Goal: Information Seeking & Learning: Learn about a topic

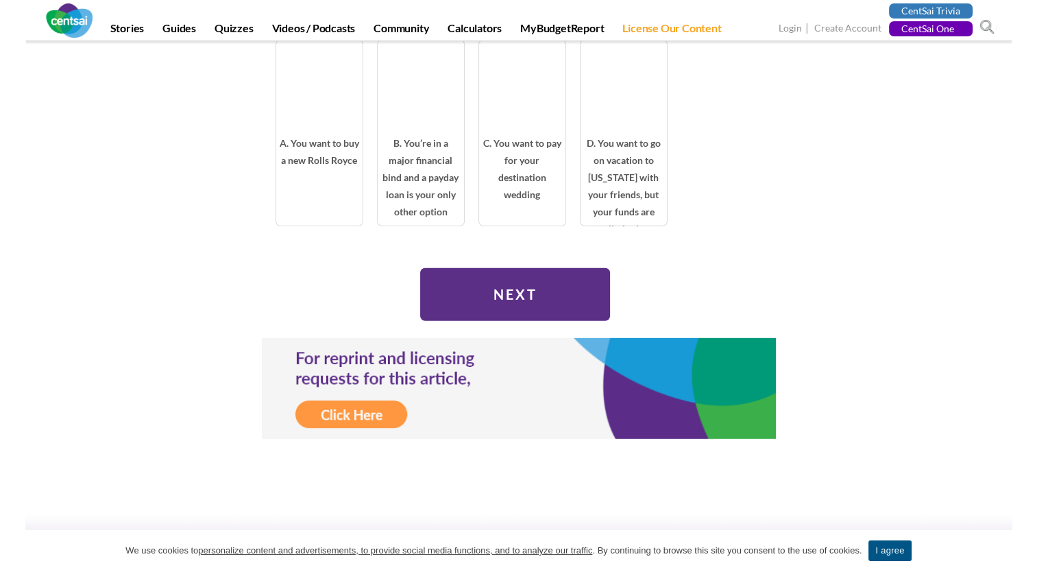
scroll to position [3854, 0]
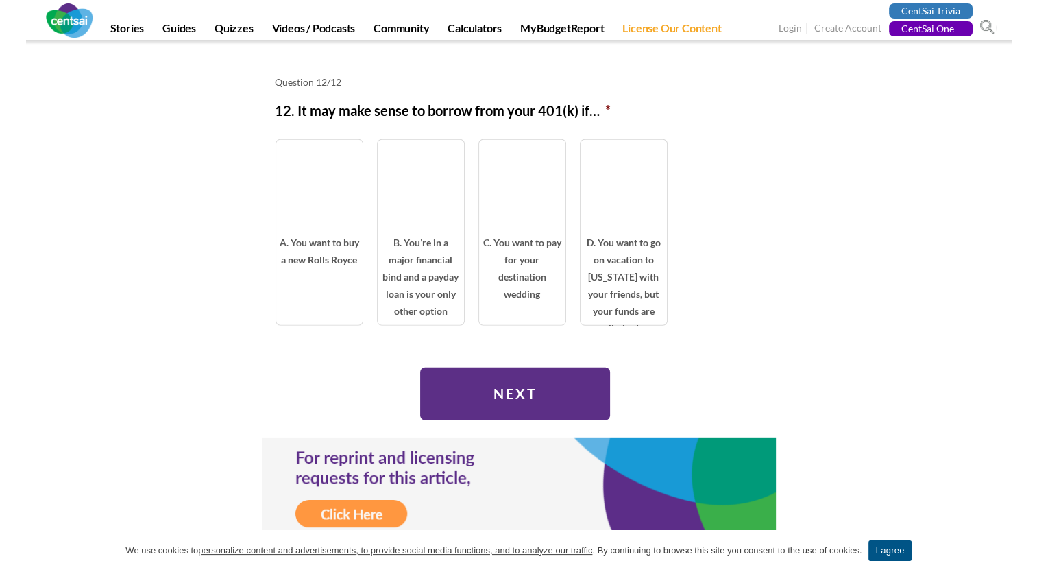
click at [550, 373] on input "Next" at bounding box center [515, 393] width 190 height 53
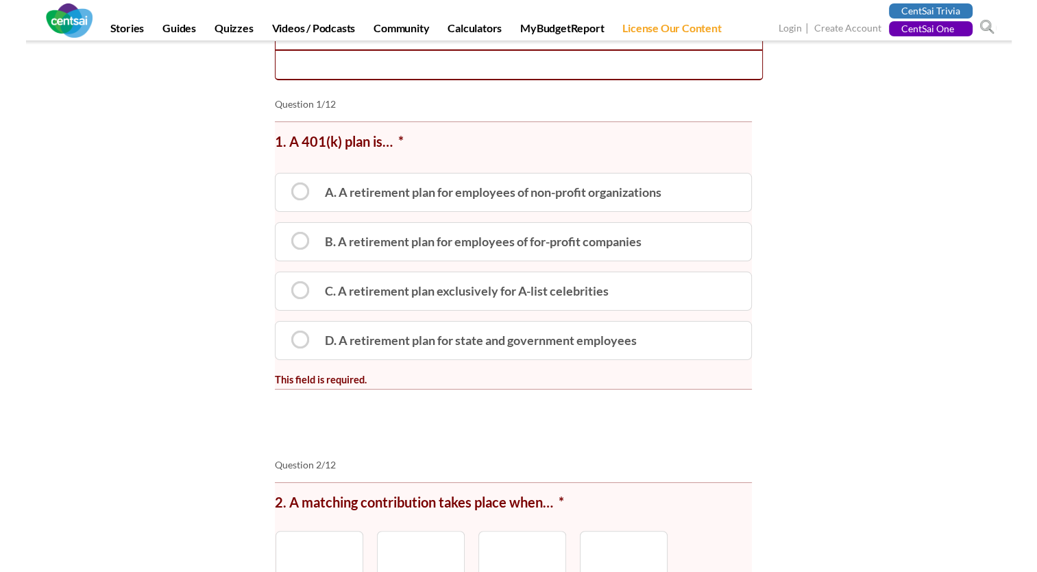
scroll to position [271, 0]
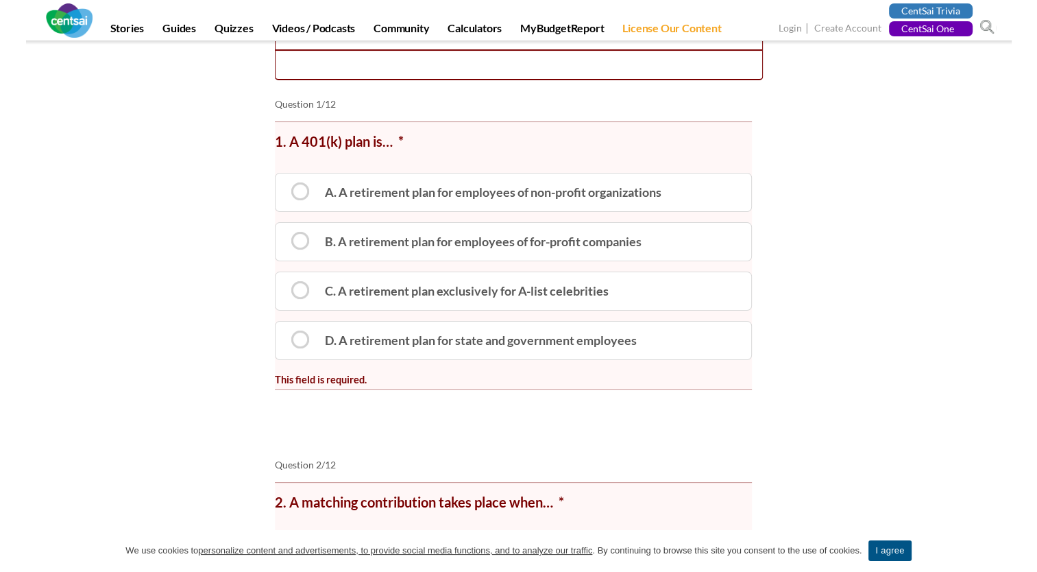
click at [304, 241] on label "B. A retirement plan for employees of for-profit companies" at bounding box center [513, 241] width 477 height 39
click at [284, 234] on input "B. A retirement plan for employees of for-profit companies" at bounding box center [280, 229] width 9 height 9
radio input "true"
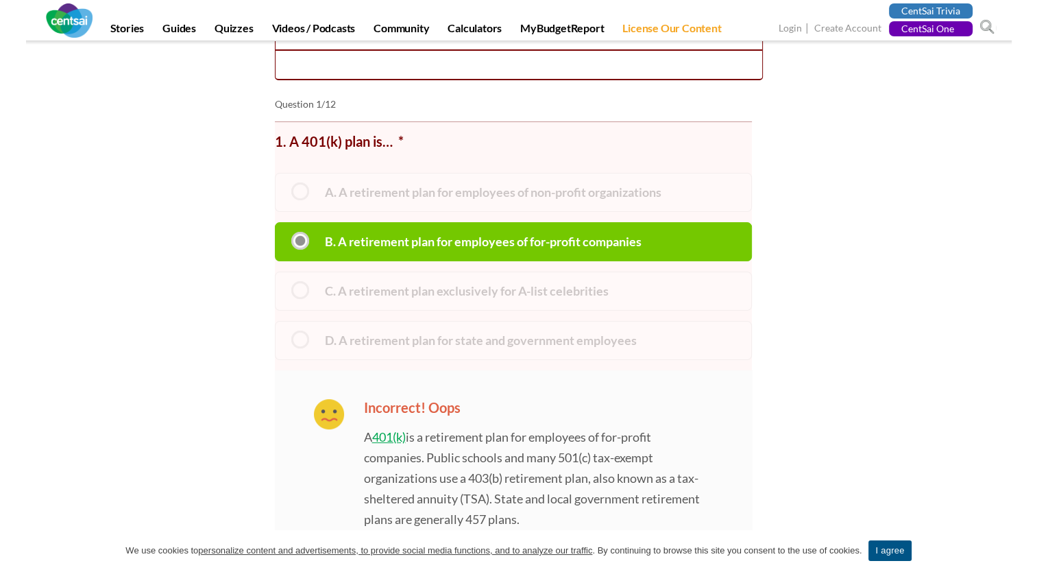
click at [299, 241] on label "B. A retirement plan for employees of for-profit companies" at bounding box center [513, 241] width 477 height 39
click at [284, 234] on input "B. A retirement plan for employees of for-profit companies" at bounding box center [280, 229] width 9 height 9
click at [299, 241] on label "B. A retirement plan for employees of for-profit companies" at bounding box center [513, 241] width 477 height 39
click at [284, 234] on input "B. A retirement plan for employees of for-profit companies" at bounding box center [280, 229] width 9 height 9
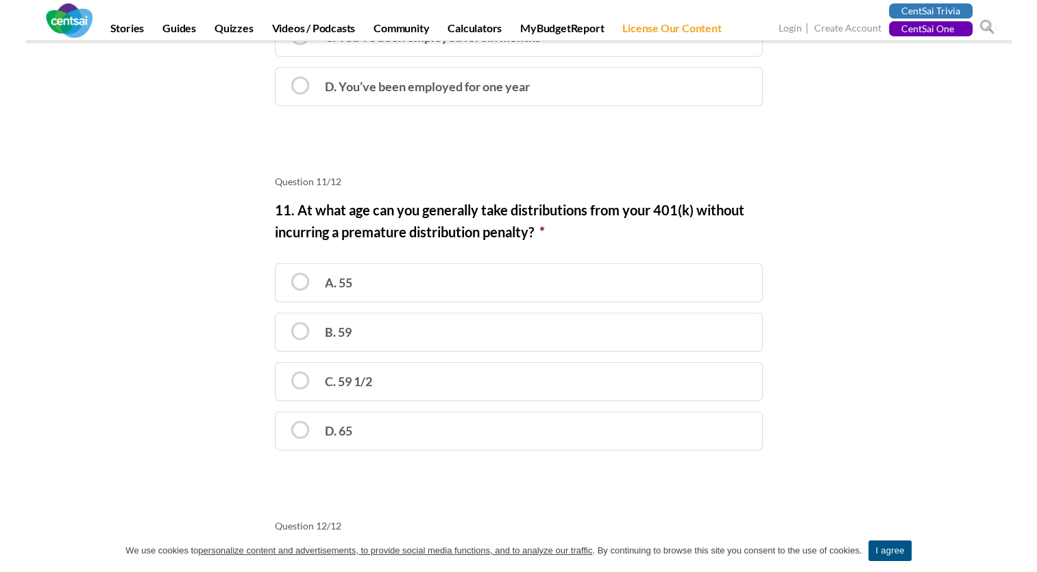
scroll to position [3398, 0]
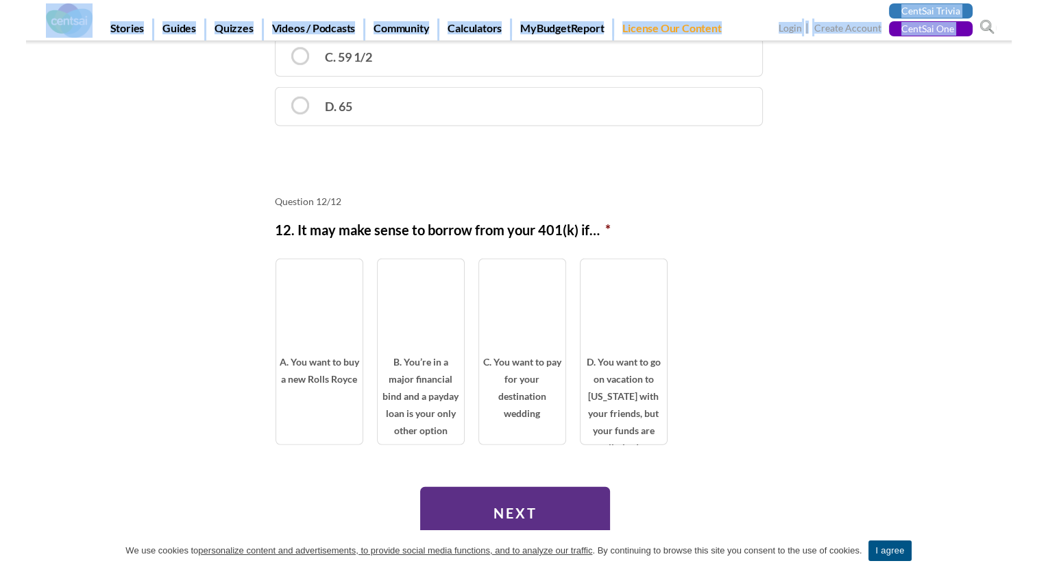
scroll to position [3926, 0]
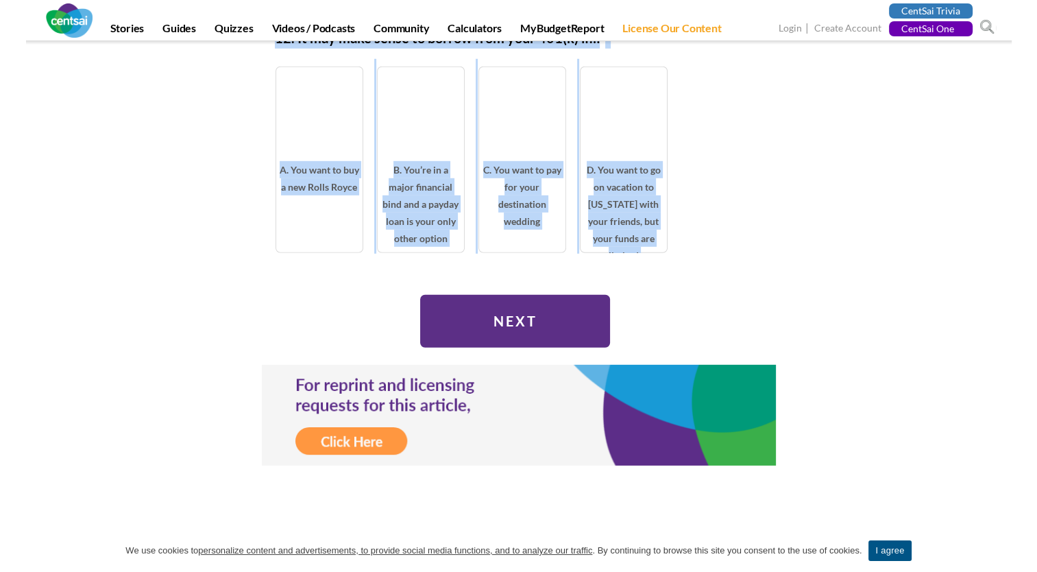
drag, startPoint x: 274, startPoint y: 127, endPoint x: 690, endPoint y: 237, distance: 430.2
copy div "1. L 655(i) dolo si… * A. C adipiscing elit sed doeiusmod te inc-utlabo etdolor…"
click at [561, 295] on input "Next" at bounding box center [515, 321] width 190 height 53
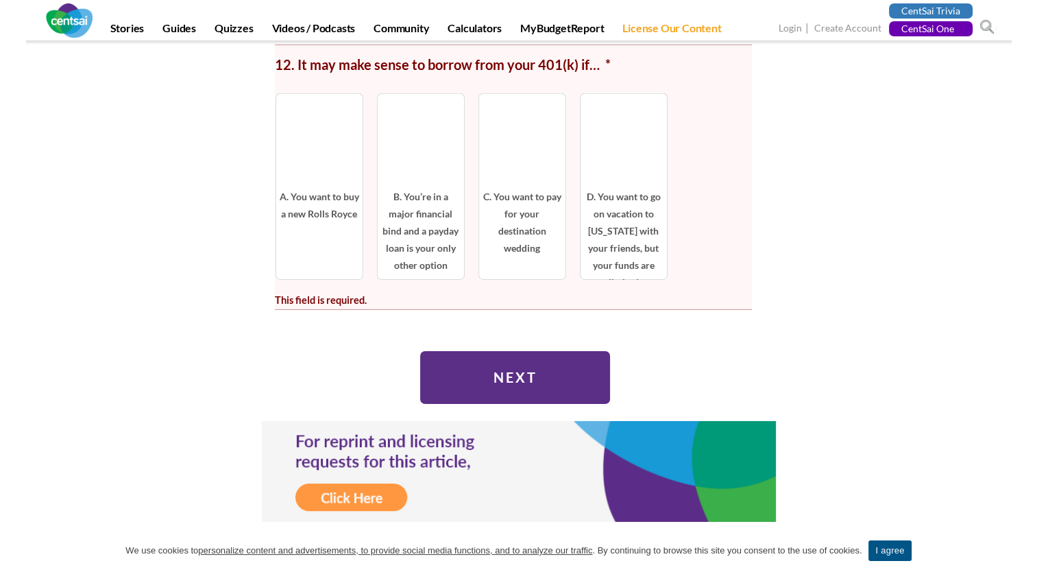
scroll to position [4421, 0]
